Goal: Use online tool/utility

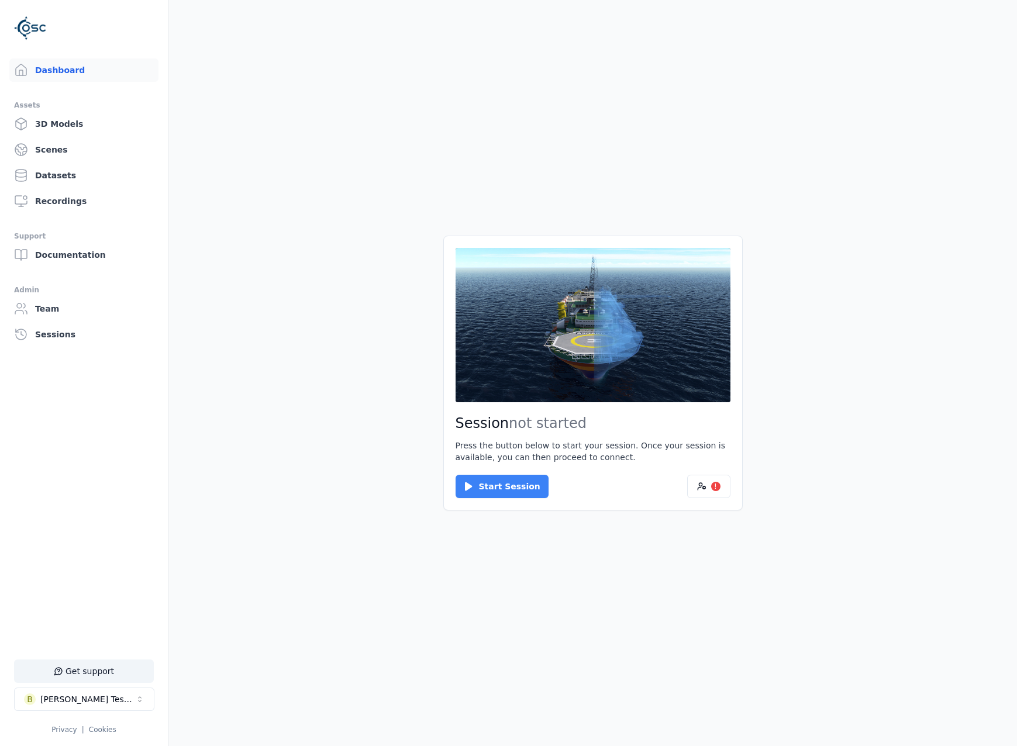
click at [503, 494] on button "Start Session" at bounding box center [502, 486] width 93 height 23
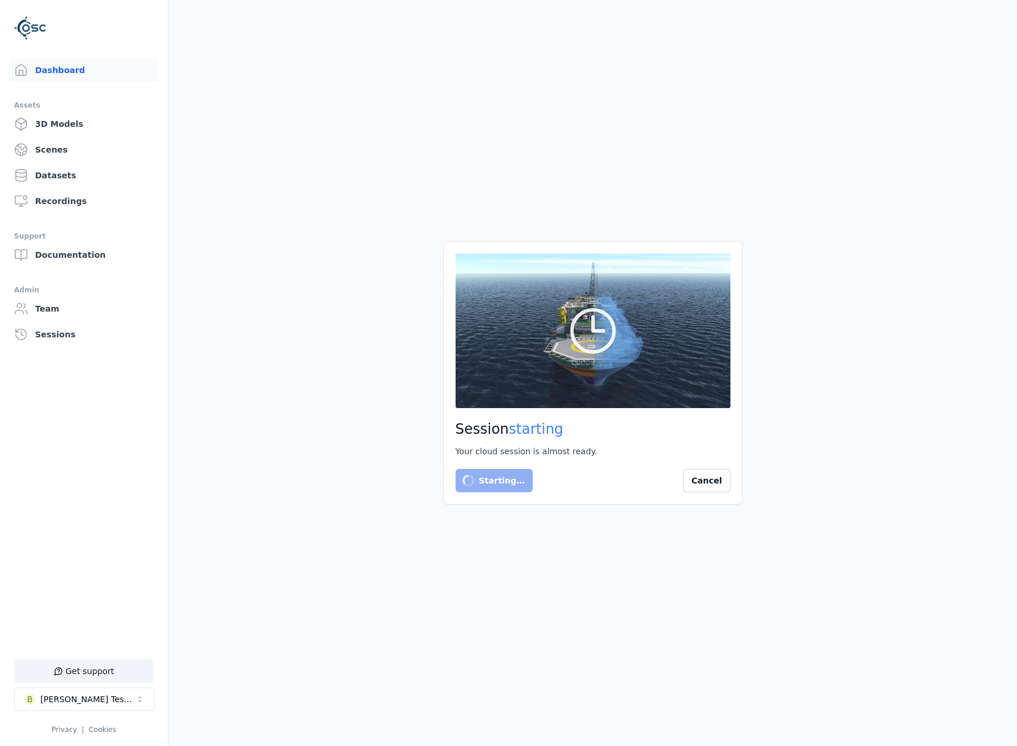
click at [811, 422] on main "Session starting Your cloud session is almost ready. Starting… Cancel" at bounding box center [592, 373] width 848 height 746
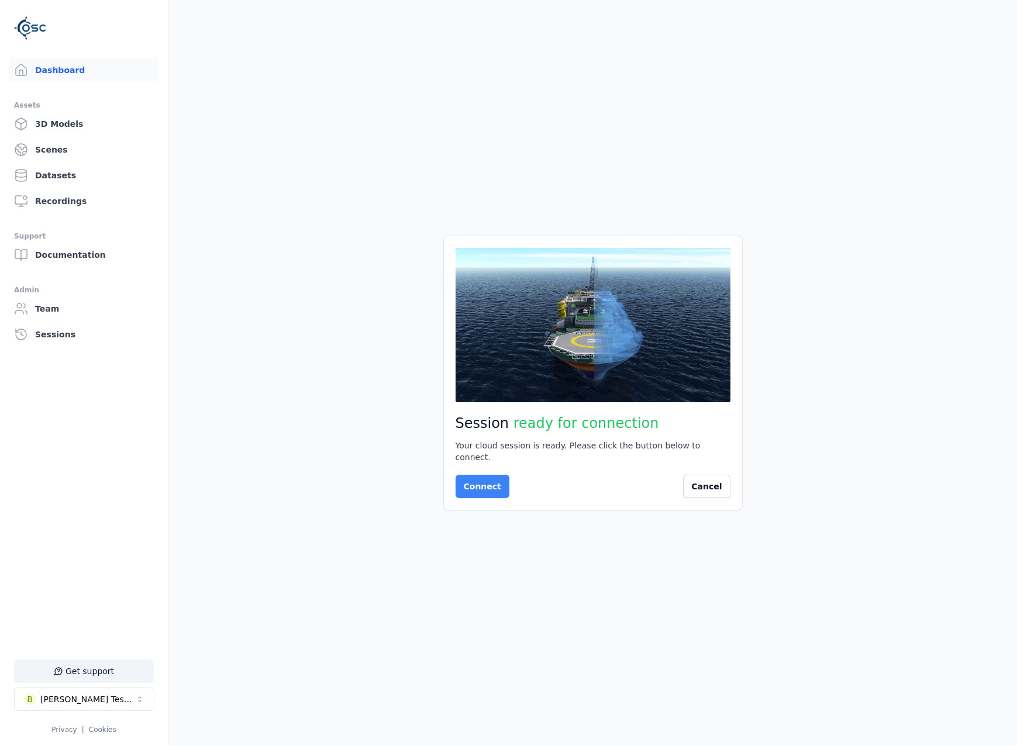
click at [479, 475] on button "Connect" at bounding box center [483, 486] width 54 height 23
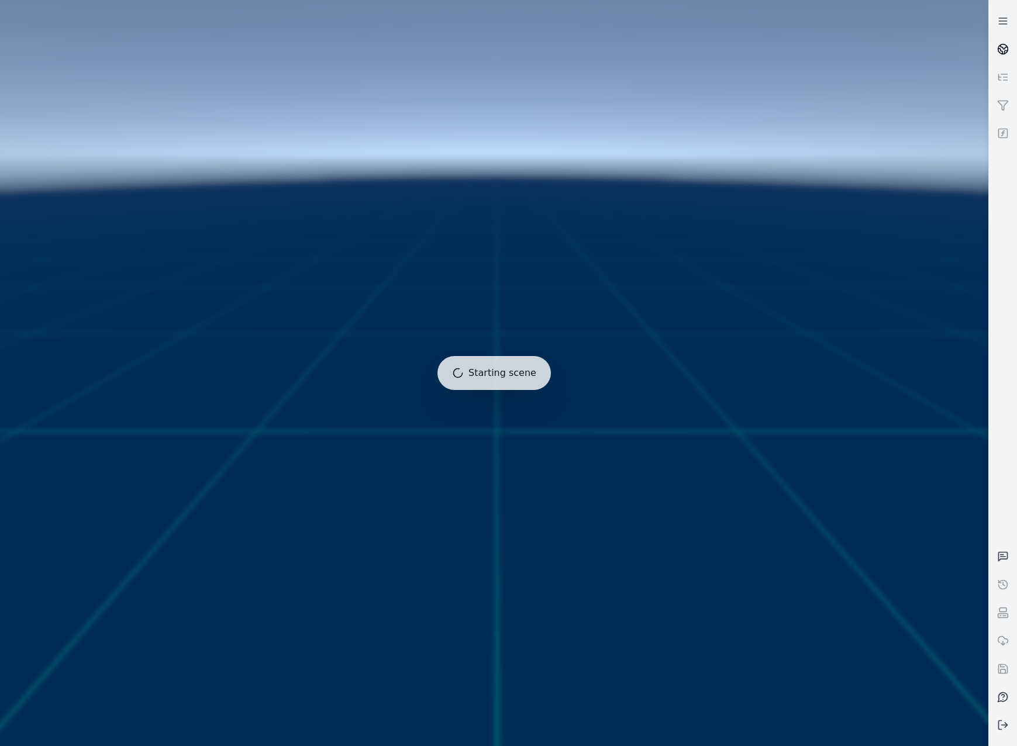
click at [996, 49] on link at bounding box center [1003, 49] width 28 height 28
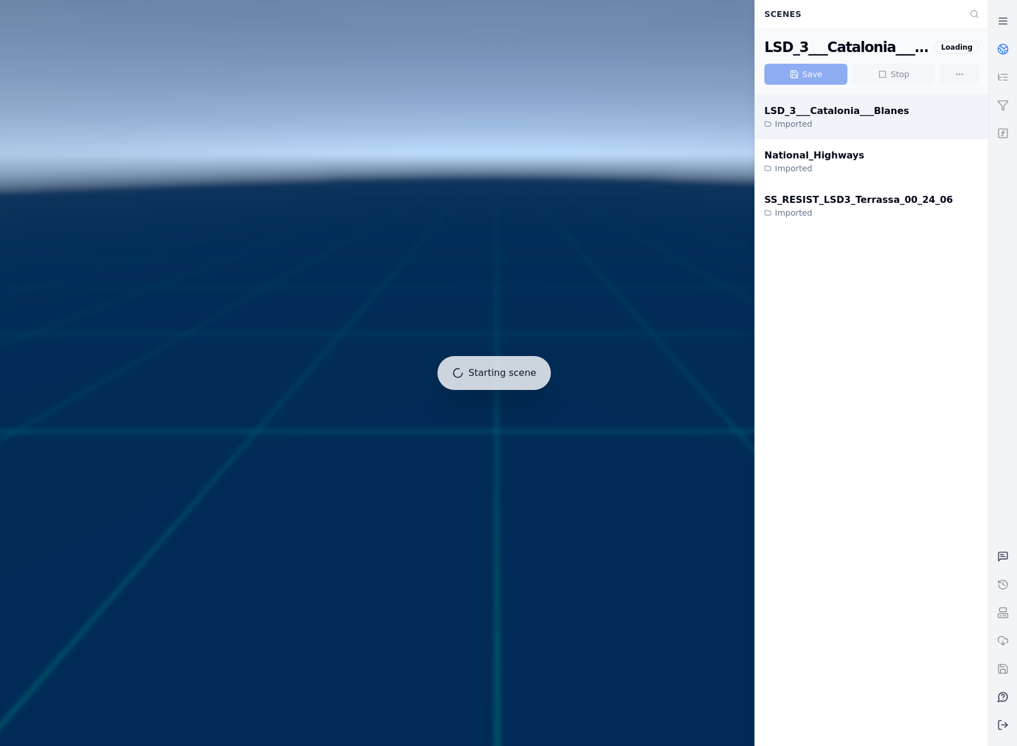
click at [876, 115] on div "LSD_3___Catalonia___Blanes" at bounding box center [836, 111] width 145 height 14
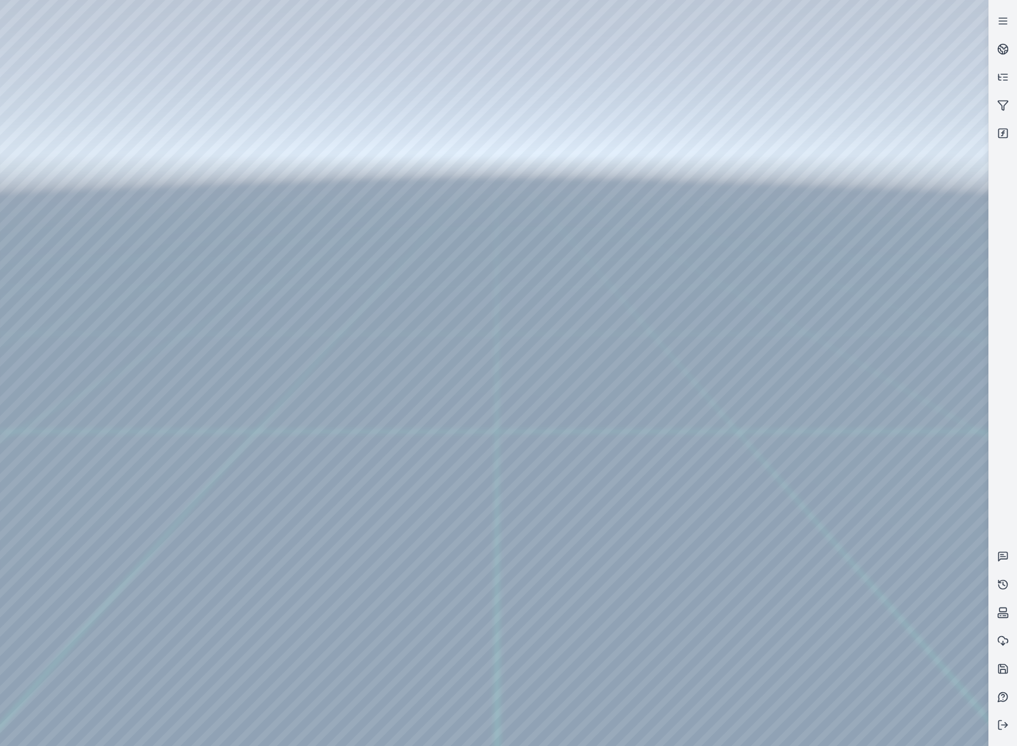
drag, startPoint x: 506, startPoint y: 485, endPoint x: 516, endPoint y: 523, distance: 39.4
click at [60, 173] on div at bounding box center [494, 373] width 988 height 746
click at [63, 180] on div at bounding box center [494, 373] width 988 height 746
click at [82, 158] on div at bounding box center [494, 373] width 988 height 746
click at [87, 212] on div at bounding box center [494, 373] width 988 height 746
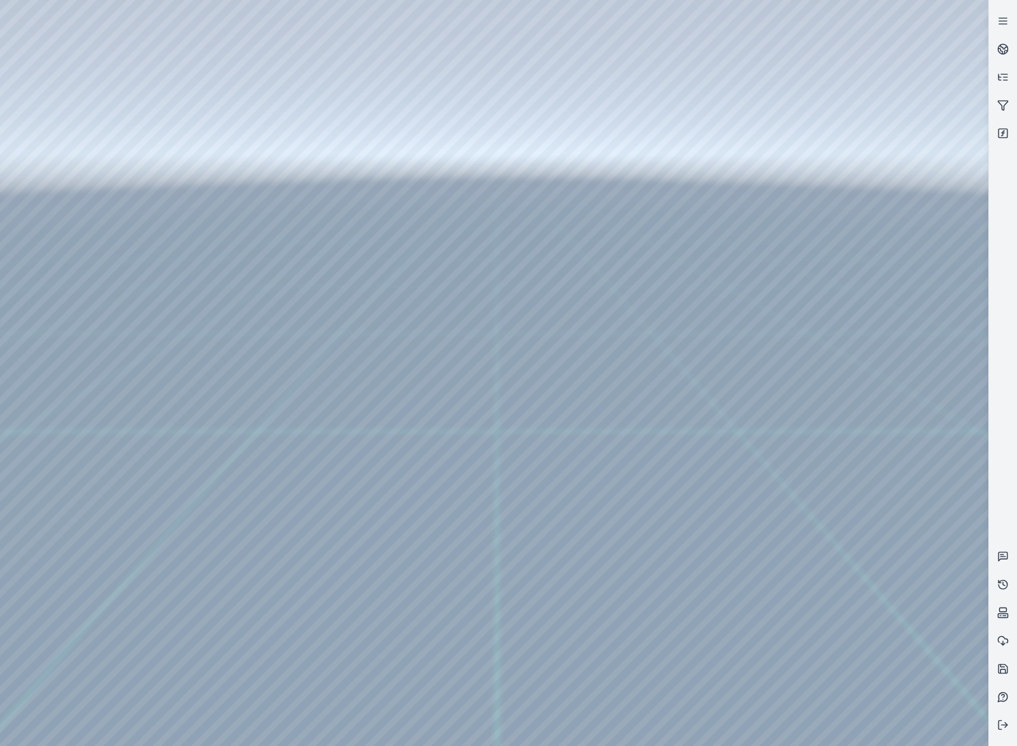
click at [333, 458] on div at bounding box center [494, 373] width 988 height 746
click at [712, 727] on div at bounding box center [494, 373] width 988 height 746
click at [479, 589] on div at bounding box center [494, 373] width 988 height 746
click at [751, 630] on div at bounding box center [494, 373] width 988 height 746
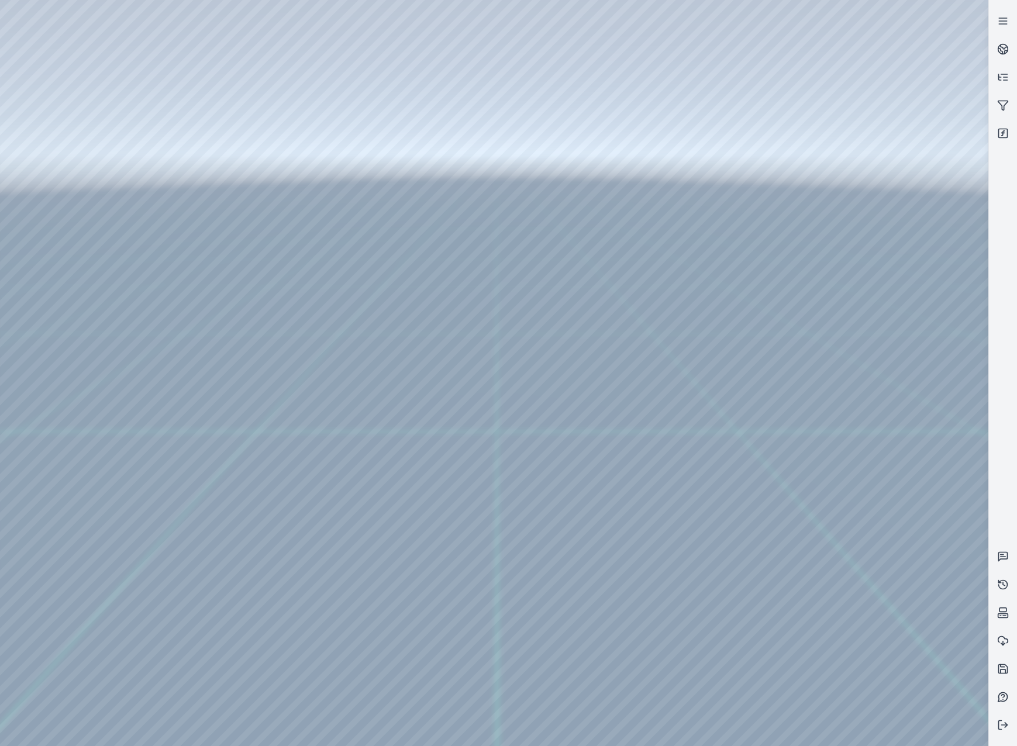
click at [751, 630] on div at bounding box center [494, 373] width 988 height 746
click at [50, 596] on div at bounding box center [494, 373] width 988 height 746
click at [143, 50] on div at bounding box center [494, 373] width 988 height 746
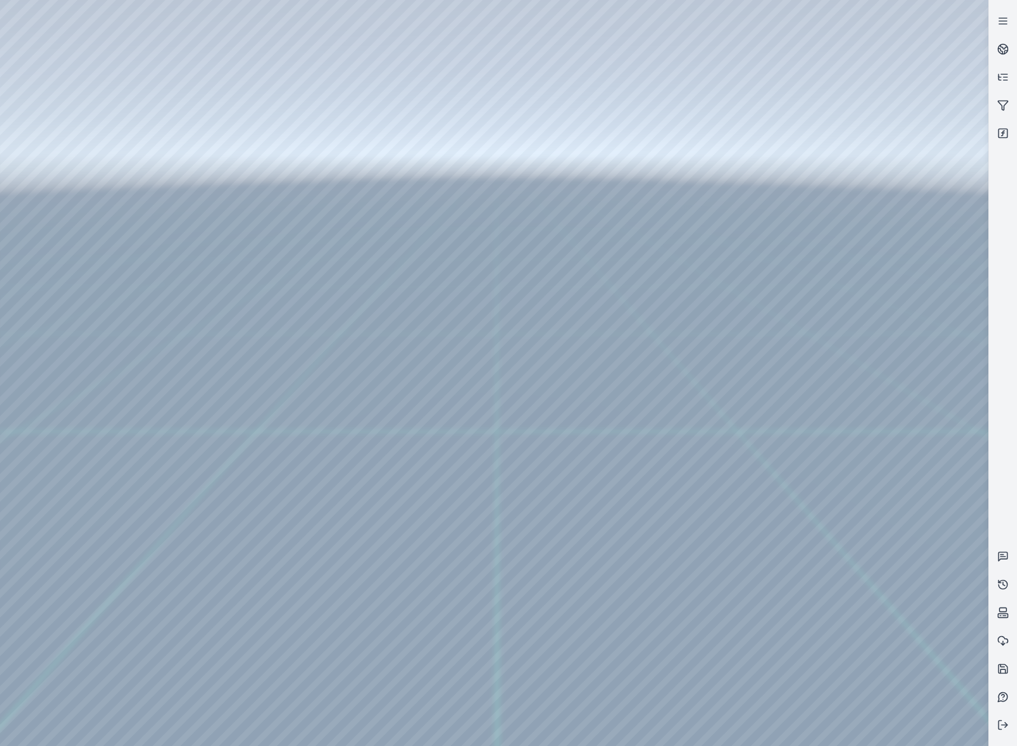
click at [712, 556] on div at bounding box center [494, 373] width 988 height 746
drag, startPoint x: 630, startPoint y: 459, endPoint x: 577, endPoint y: 434, distance: 58.6
drag, startPoint x: 636, startPoint y: 446, endPoint x: 561, endPoint y: 408, distance: 84.5
click at [83, 302] on div at bounding box center [494, 373] width 988 height 746
click at [95, 239] on div at bounding box center [494, 373] width 988 height 746
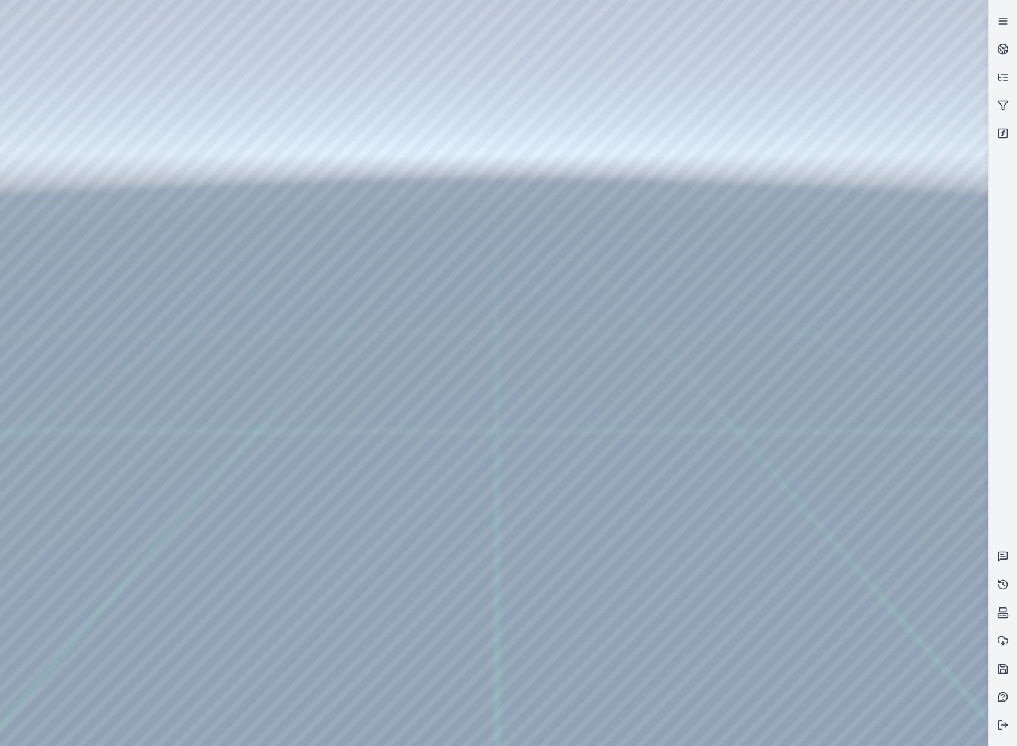
click at [352, 42] on div at bounding box center [494, 373] width 988 height 746
click at [265, 120] on div at bounding box center [494, 373] width 988 height 746
click at [947, 473] on div at bounding box center [494, 373] width 988 height 746
click at [938, 581] on div at bounding box center [494, 373] width 988 height 746
click at [836, 324] on div at bounding box center [494, 373] width 988 height 746
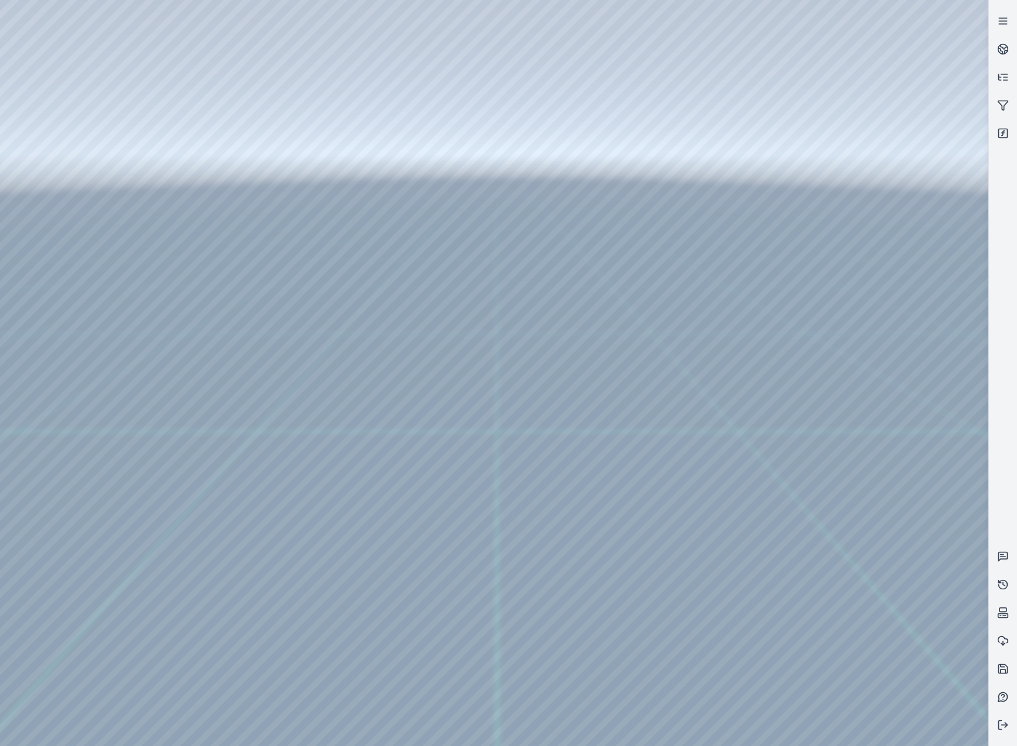
click at [932, 466] on div at bounding box center [494, 373] width 988 height 746
drag, startPoint x: 601, startPoint y: 414, endPoint x: 569, endPoint y: 393, distance: 38.4
drag, startPoint x: 594, startPoint y: 399, endPoint x: 609, endPoint y: 406, distance: 16.5
drag, startPoint x: 588, startPoint y: 433, endPoint x: 565, endPoint y: 416, distance: 28.4
click at [149, 54] on div at bounding box center [494, 373] width 988 height 746
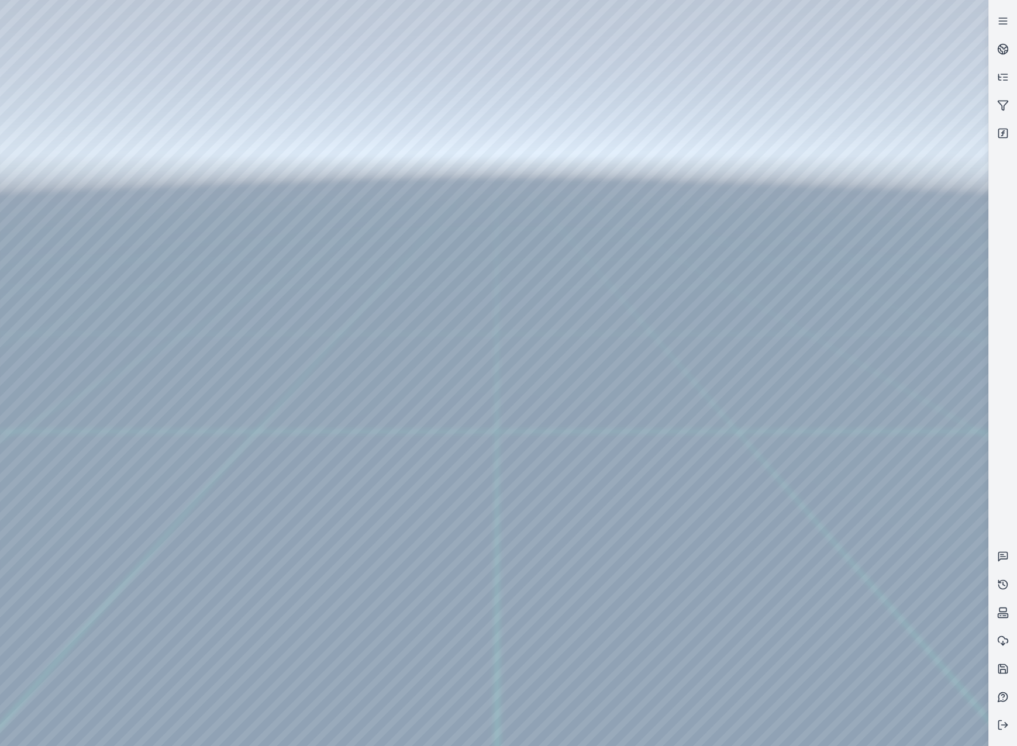
drag, startPoint x: 493, startPoint y: 440, endPoint x: 515, endPoint y: 463, distance: 31.4
drag, startPoint x: 518, startPoint y: 541, endPoint x: 532, endPoint y: 552, distance: 18.4
drag, startPoint x: 988, startPoint y: 249, endPoint x: 989, endPoint y: 381, distance: 132.2
click at [989, 381] on div at bounding box center [1002, 373] width 29 height 746
click at [847, 464] on div at bounding box center [494, 373] width 988 height 746
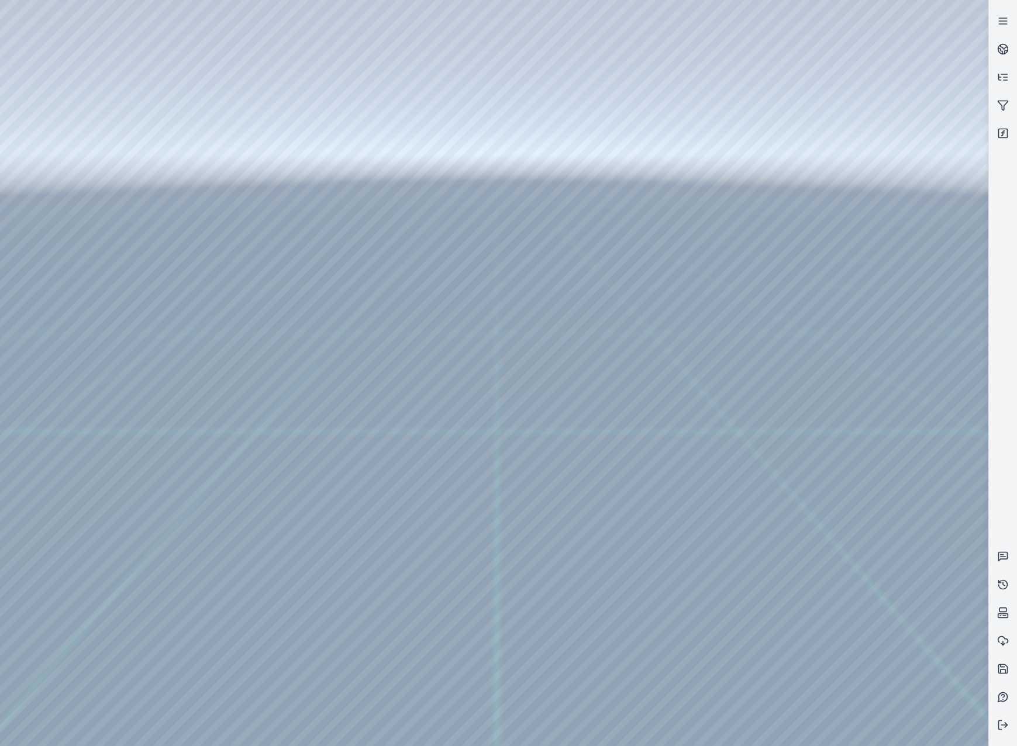
click at [833, 458] on div at bounding box center [494, 373] width 988 height 746
click at [848, 223] on div at bounding box center [494, 373] width 988 height 746
click at [846, 272] on div at bounding box center [494, 373] width 988 height 746
drag, startPoint x: 622, startPoint y: 409, endPoint x: 494, endPoint y: 394, distance: 128.4
click at [816, 518] on div at bounding box center [494, 373] width 988 height 746
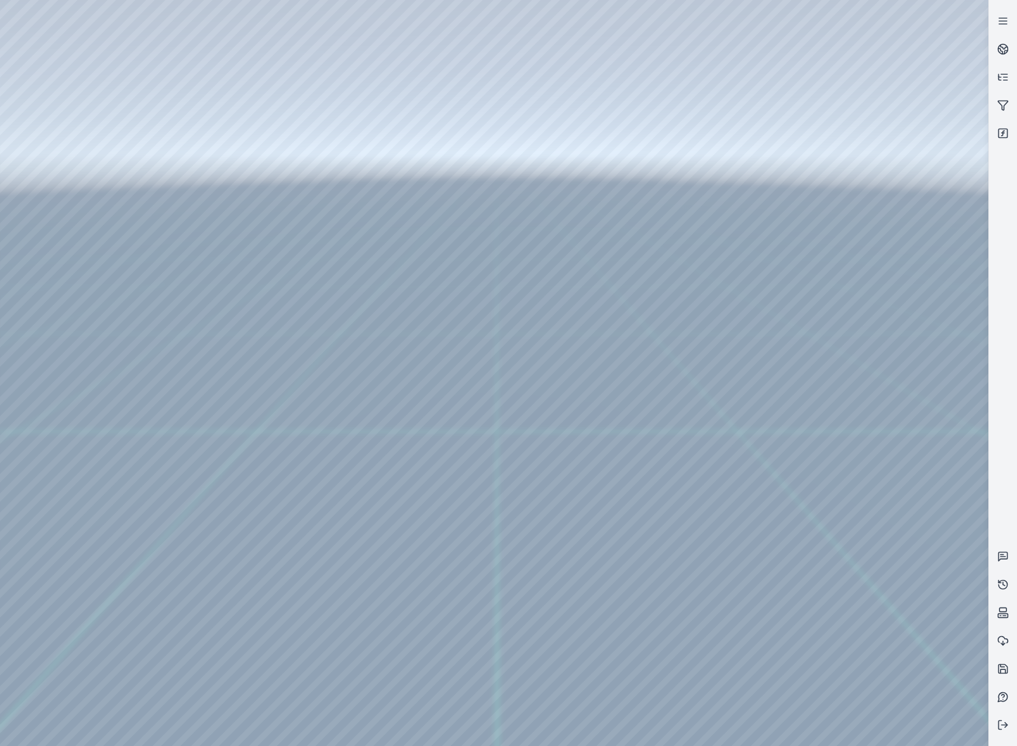
drag, startPoint x: 516, startPoint y: 557, endPoint x: 548, endPoint y: 567, distance: 33.1
drag, startPoint x: 622, startPoint y: 525, endPoint x: 407, endPoint y: 416, distance: 241.1
drag, startPoint x: 374, startPoint y: 423, endPoint x: 384, endPoint y: 471, distance: 49.5
click at [446, 371] on div at bounding box center [494, 373] width 988 height 746
click at [662, 441] on div at bounding box center [494, 373] width 988 height 746
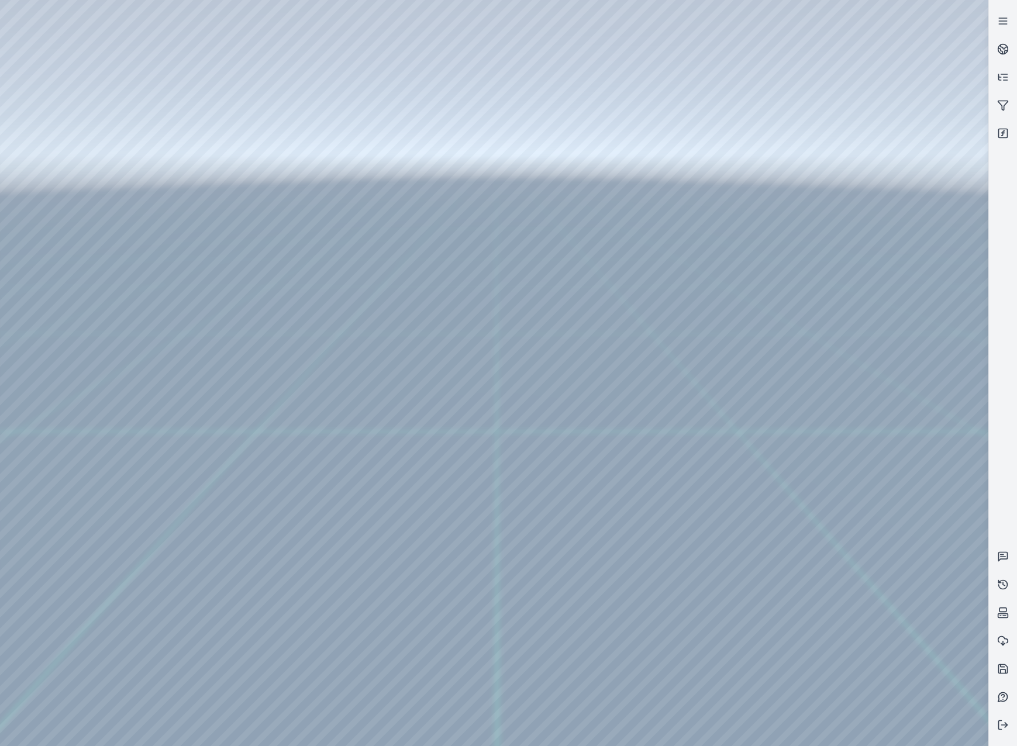
drag, startPoint x: 579, startPoint y: 457, endPoint x: 586, endPoint y: 461, distance: 7.6
drag, startPoint x: 481, startPoint y: 486, endPoint x: 489, endPoint y: 474, distance: 14.8
drag, startPoint x: 467, startPoint y: 602, endPoint x: 501, endPoint y: 502, distance: 106.1
click at [544, 571] on div at bounding box center [494, 373] width 988 height 746
click at [846, 212] on div at bounding box center [494, 373] width 988 height 746
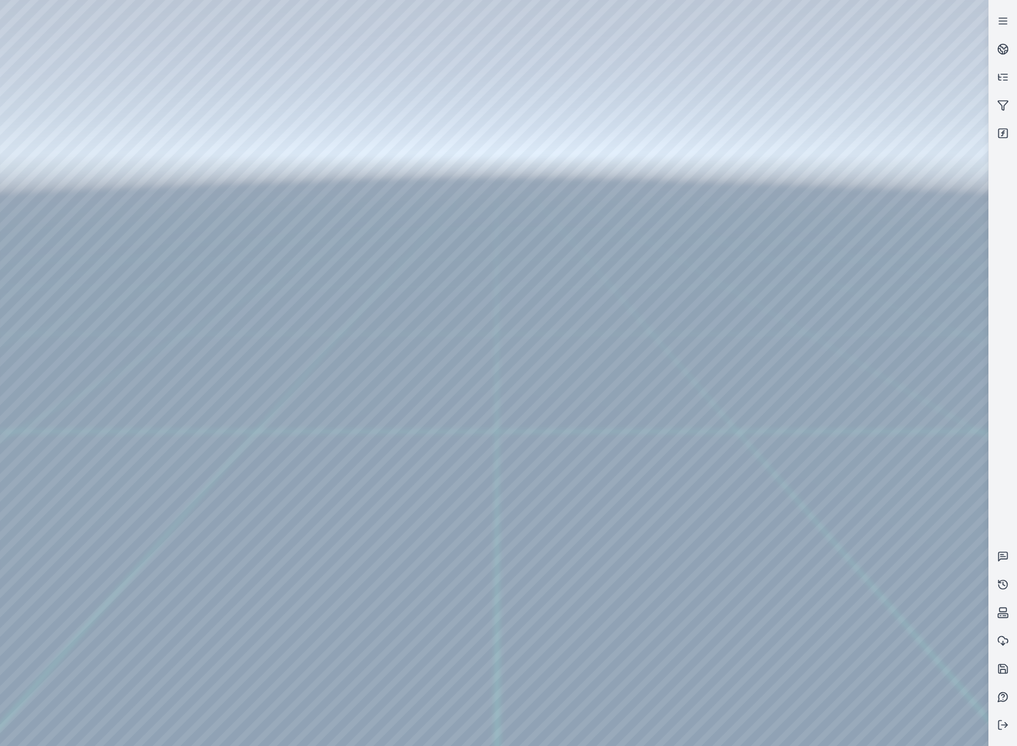
click at [474, 143] on div at bounding box center [494, 373] width 988 height 746
drag, startPoint x: 693, startPoint y: 374, endPoint x: 629, endPoint y: 390, distance: 66.4
drag, startPoint x: 678, startPoint y: 416, endPoint x: 646, endPoint y: 418, distance: 32.8
